Goal: Task Accomplishment & Management: Manage account settings

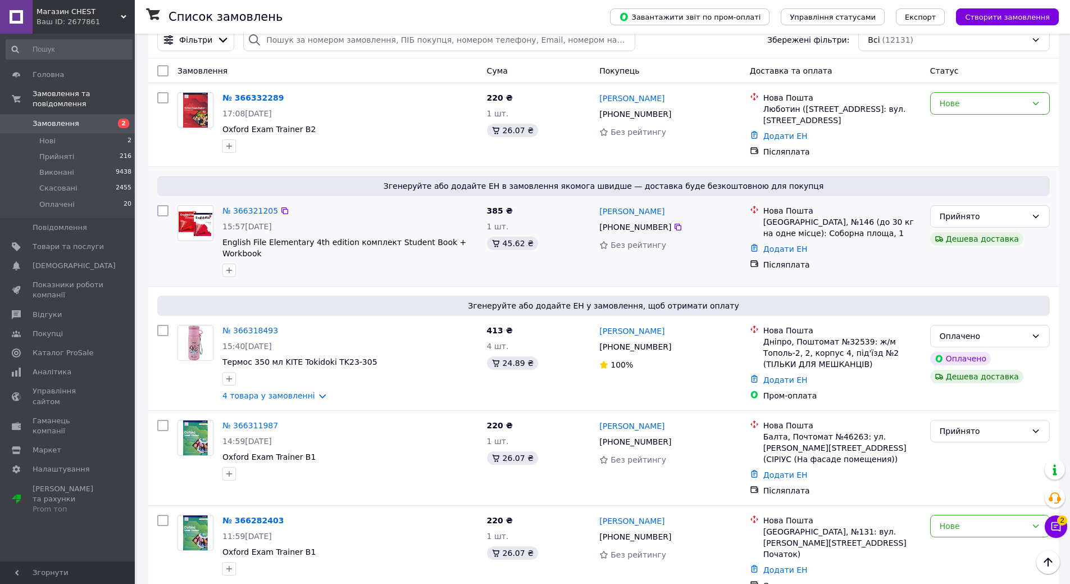
scroll to position [56, 0]
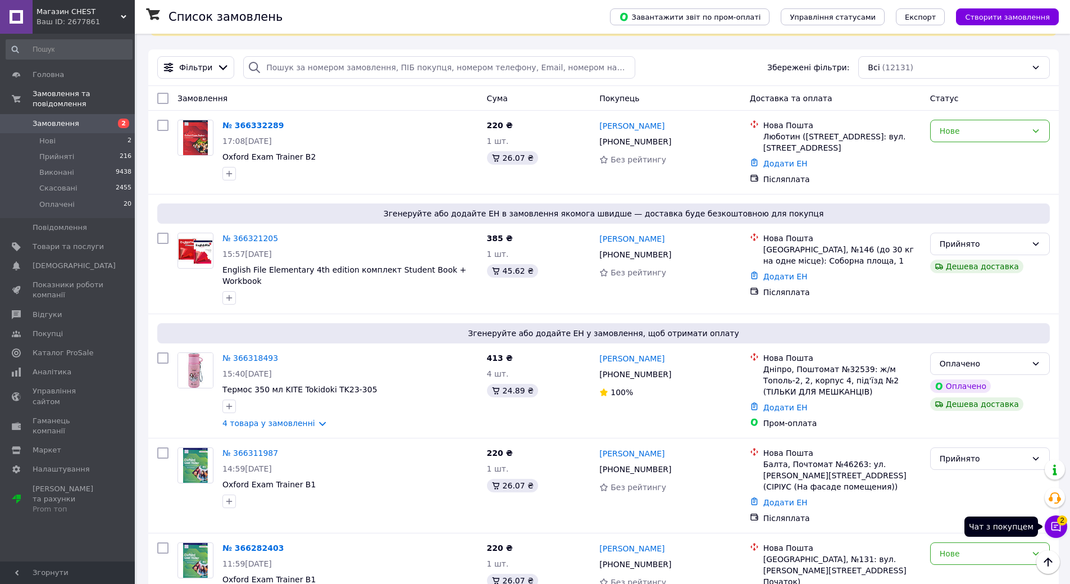
click at [1059, 524] on span "2" at bounding box center [1062, 520] width 10 height 10
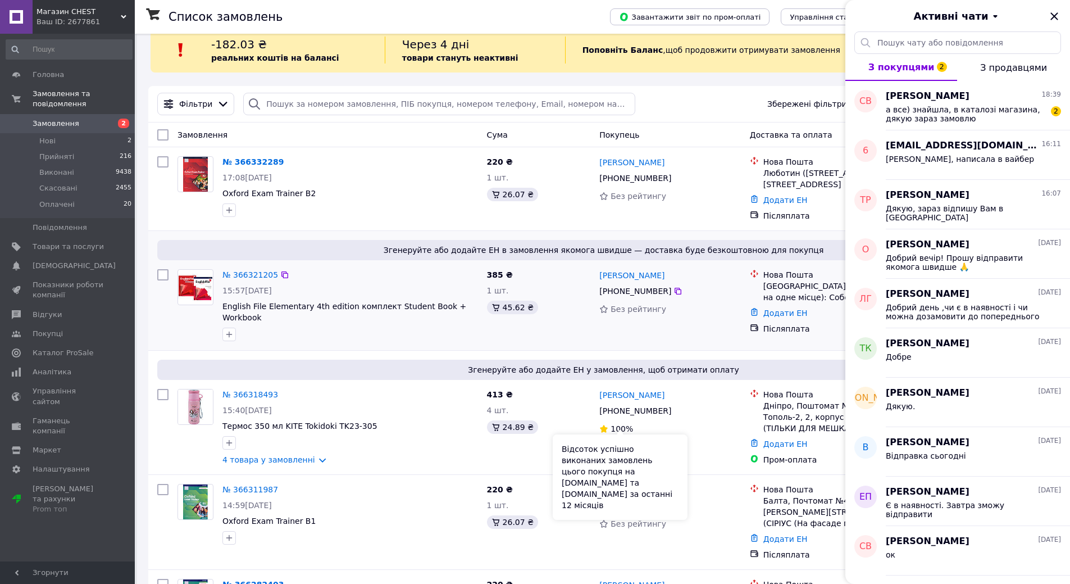
scroll to position [0, 0]
